Goal: Check status: Check status

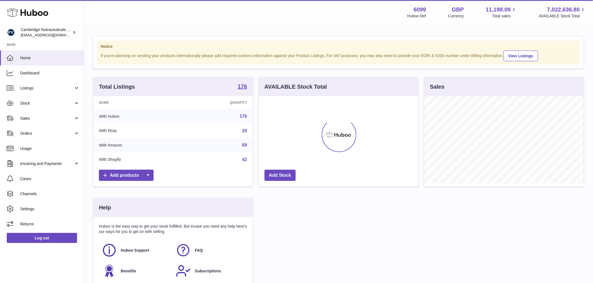
scroll to position [87, 161]
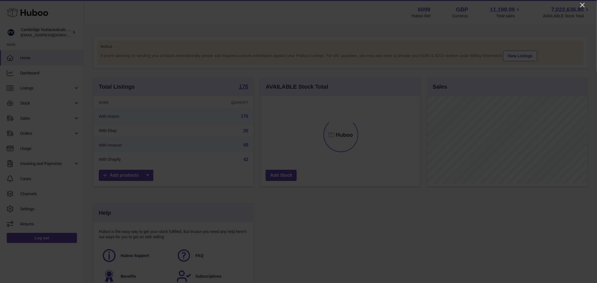
click at [584, 5] on icon "Close" at bounding box center [582, 5] width 7 height 7
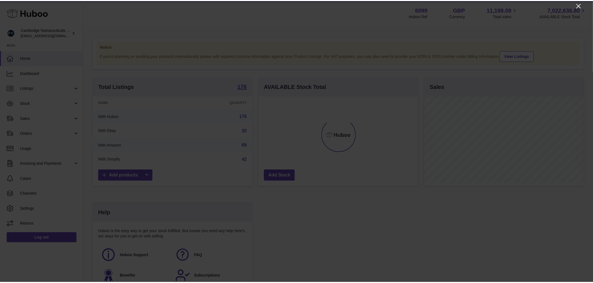
scroll to position [279967, 279896]
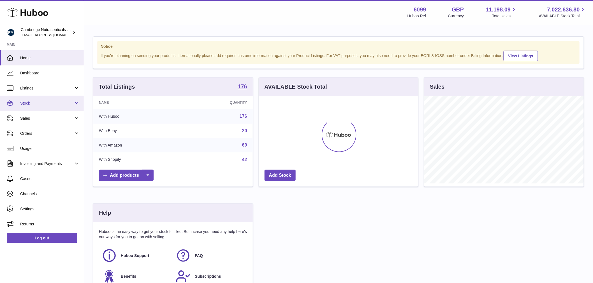
click at [24, 105] on span "Stock" at bounding box center [46, 103] width 53 height 5
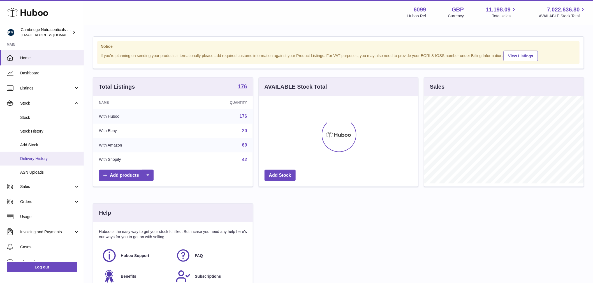
click at [44, 162] on link "Delivery History" at bounding box center [42, 159] width 84 height 14
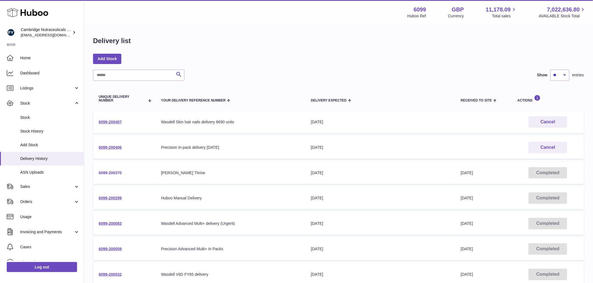
click at [114, 173] on link "6099-200370" at bounding box center [110, 173] width 23 height 4
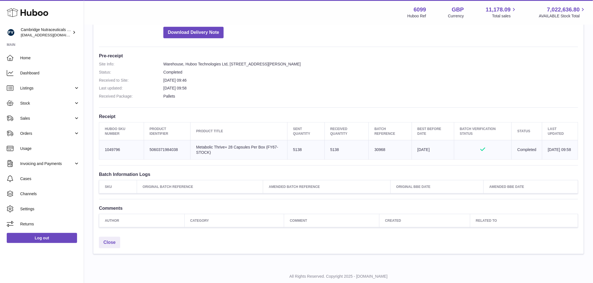
scroll to position [124, 0]
click at [42, 104] on span "Stock" at bounding box center [46, 103] width 53 height 5
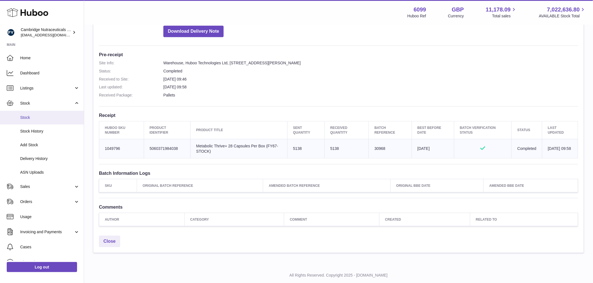
click at [38, 122] on link "Stock" at bounding box center [42, 118] width 84 height 14
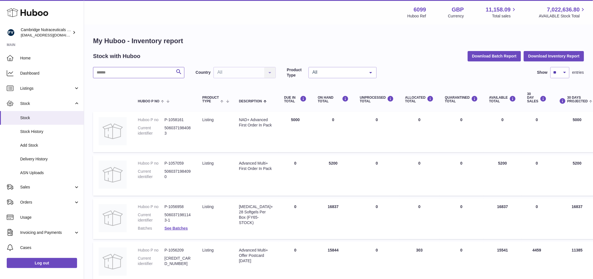
click at [140, 76] on input "text" at bounding box center [138, 72] width 91 height 11
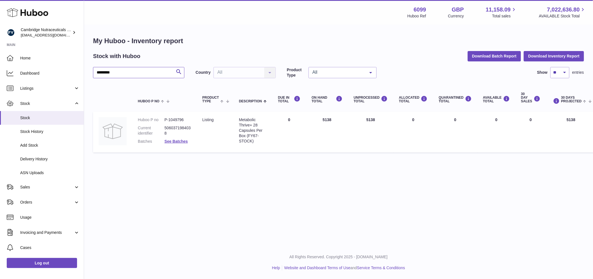
type input "*********"
click at [55, 153] on link "Delivery History" at bounding box center [42, 159] width 84 height 14
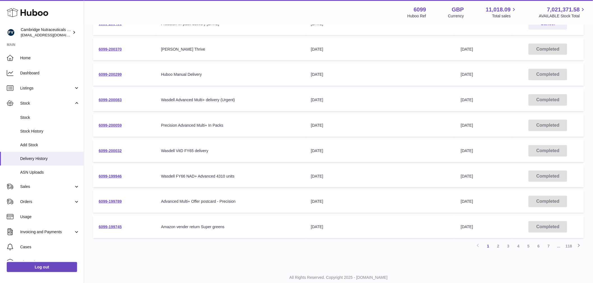
scroll to position [124, 0]
